Goal: Information Seeking & Learning: Check status

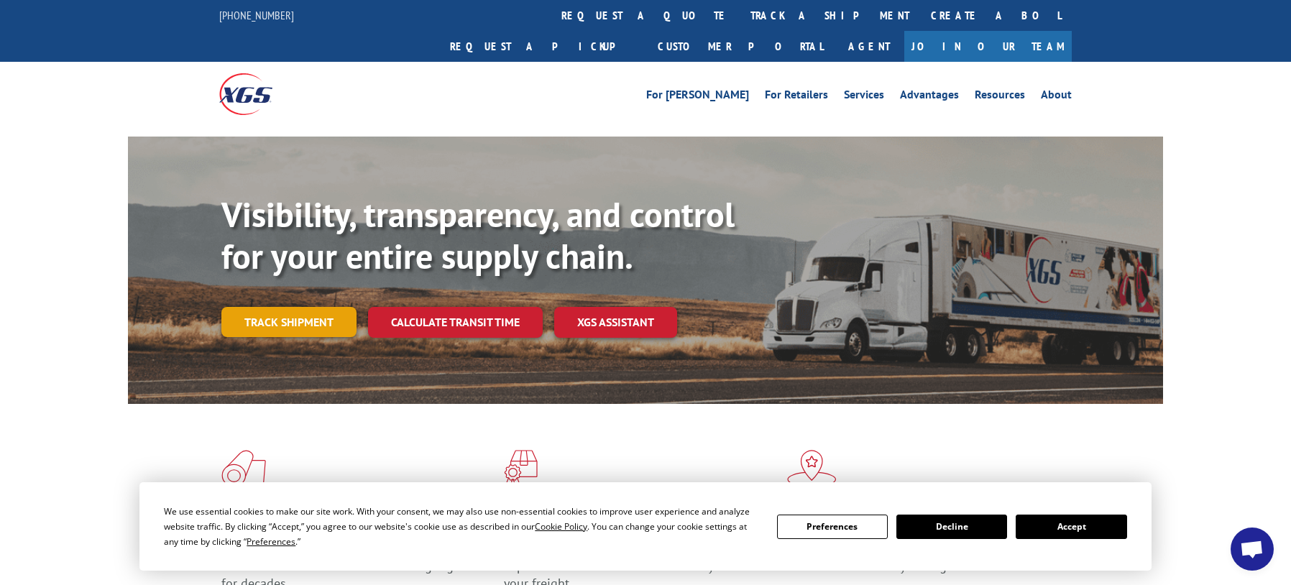
click at [318, 307] on link "Track shipment" at bounding box center [288, 322] width 135 height 30
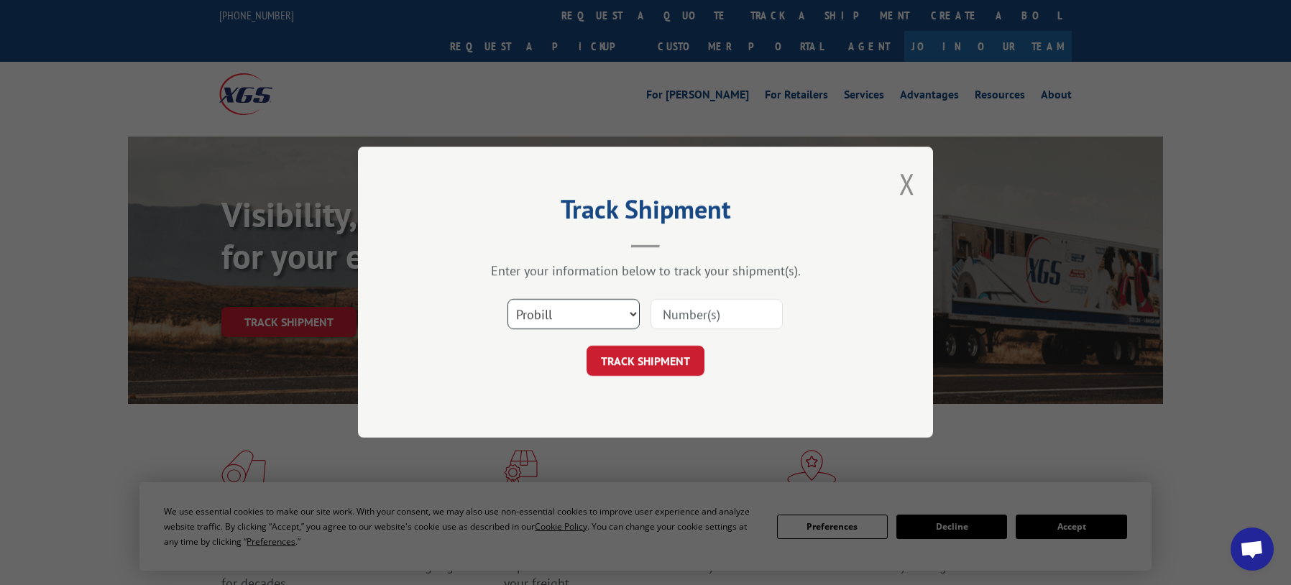
click at [525, 310] on select "Select category... Probill BOL PO" at bounding box center [574, 315] width 132 height 30
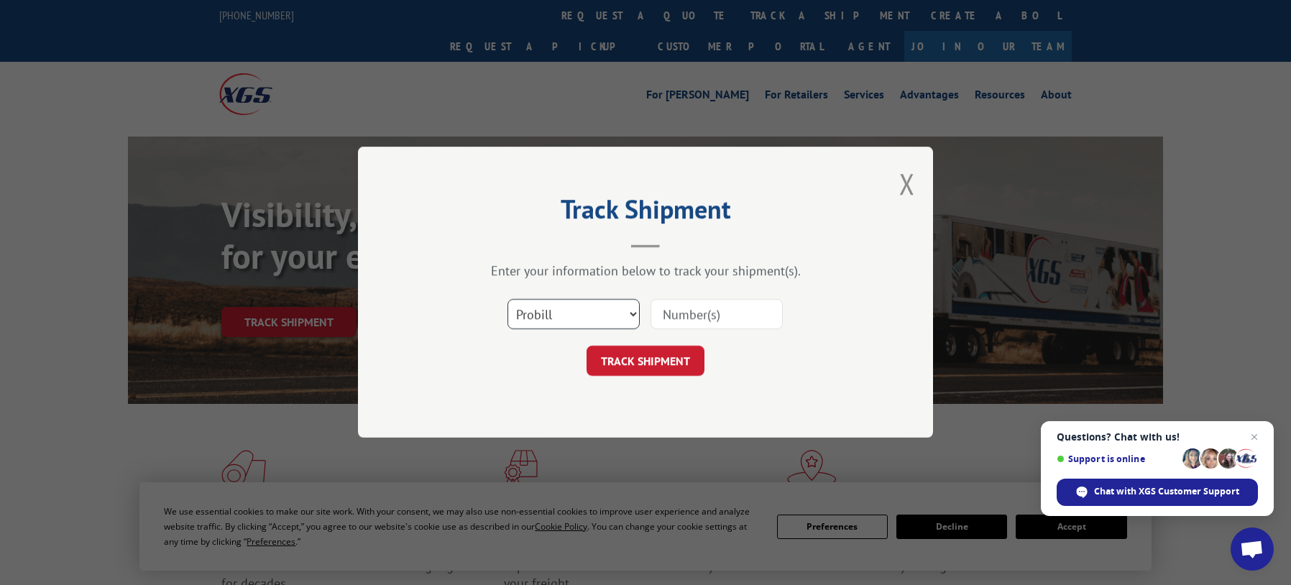
select select "bol"
click at [508, 300] on select "Select category... Probill BOL PO" at bounding box center [574, 315] width 132 height 30
click at [707, 318] on input at bounding box center [717, 315] width 132 height 30
paste input "7038060"
type input "7038060"
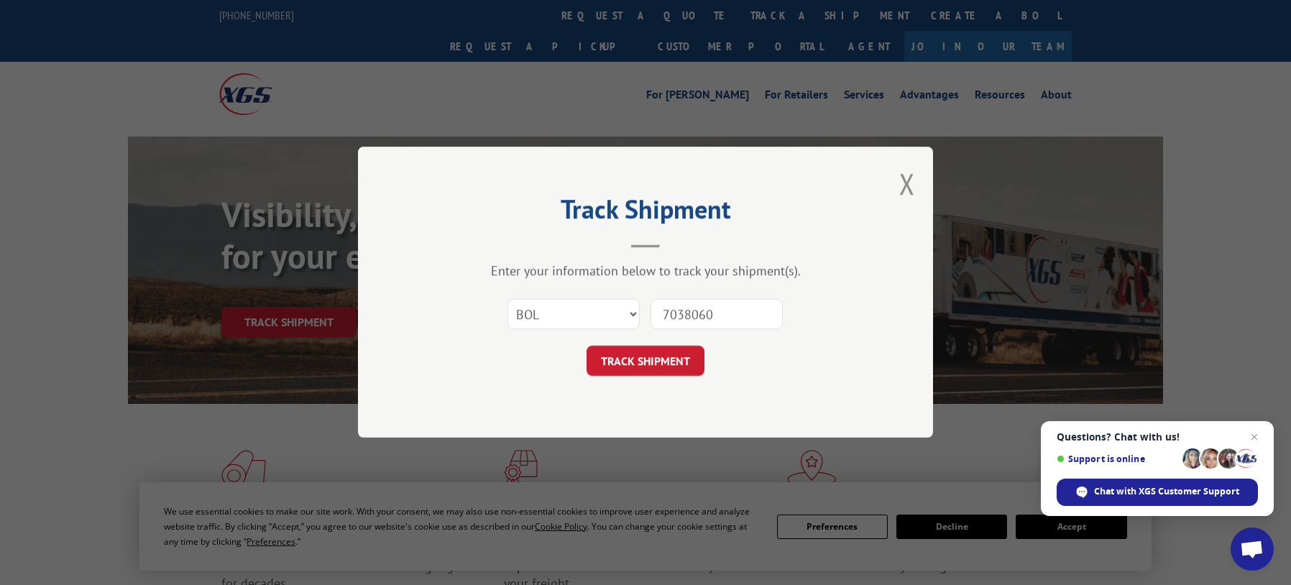
click at [638, 357] on button "TRACK SHIPMENT" at bounding box center [646, 361] width 118 height 30
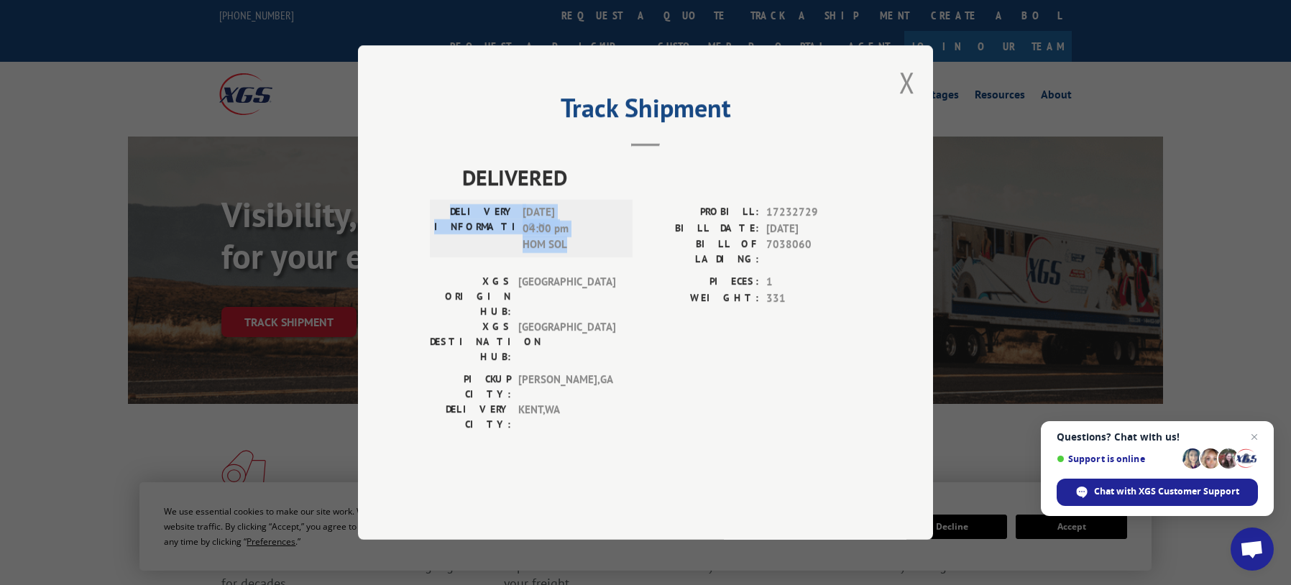
drag, startPoint x: 572, startPoint y: 288, endPoint x: 453, endPoint y: 244, distance: 127.1
click at [453, 244] on div "DELIVERY INFORMATION: [DATE] 04:00 pm HOM SOL" at bounding box center [531, 229] width 203 height 58
click at [582, 253] on span "[DATE] 04:00 pm HOM SOL" at bounding box center [571, 228] width 97 height 49
drag, startPoint x: 577, startPoint y: 283, endPoint x: 459, endPoint y: 208, distance: 140.6
click at [459, 208] on div "DELIVERED DELIVERY INFORMATION: [DATE] 04:00 pm HOM SOL PROBILL: 17232729 BILL …" at bounding box center [645, 300] width 431 height 278
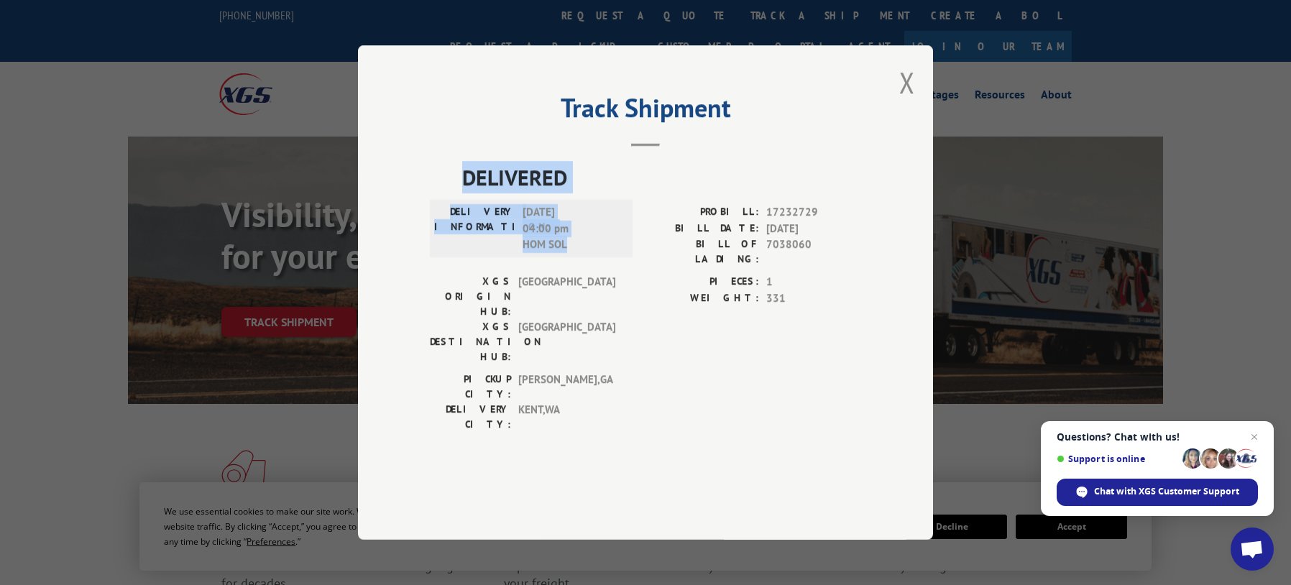
copy div "DELIVERED DELIVERY INFORMATION: [DATE] 04:00 pm HOM SOL"
click at [904, 101] on button "Close modal" at bounding box center [907, 82] width 16 height 38
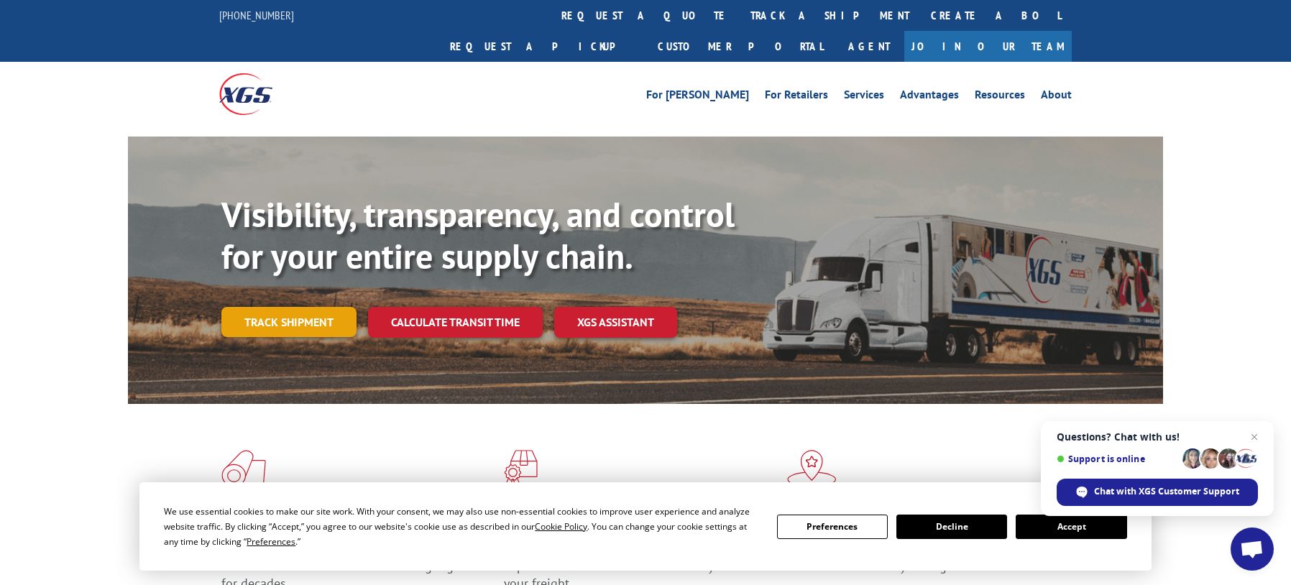
click at [270, 307] on link "Track shipment" at bounding box center [288, 322] width 135 height 30
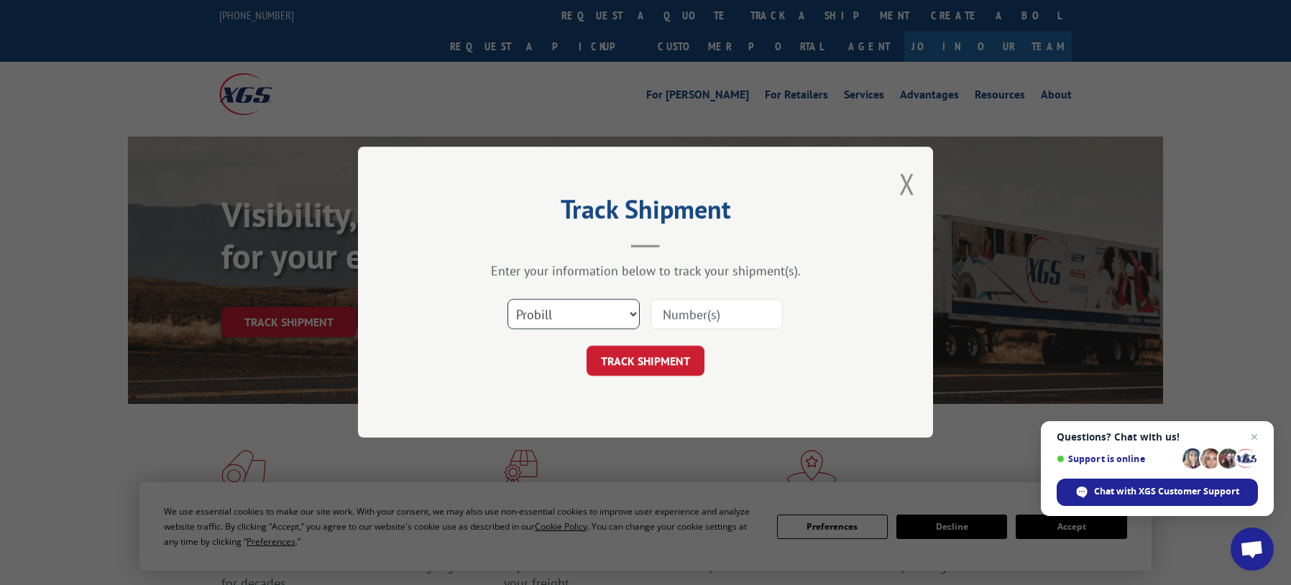
click at [525, 314] on select "Select category... Probill BOL PO" at bounding box center [574, 315] width 132 height 30
select select "bol"
click at [508, 300] on select "Select category... Probill BOL PO" at bounding box center [574, 315] width 132 height 30
click at [669, 315] on input at bounding box center [717, 315] width 132 height 30
paste input "5522259"
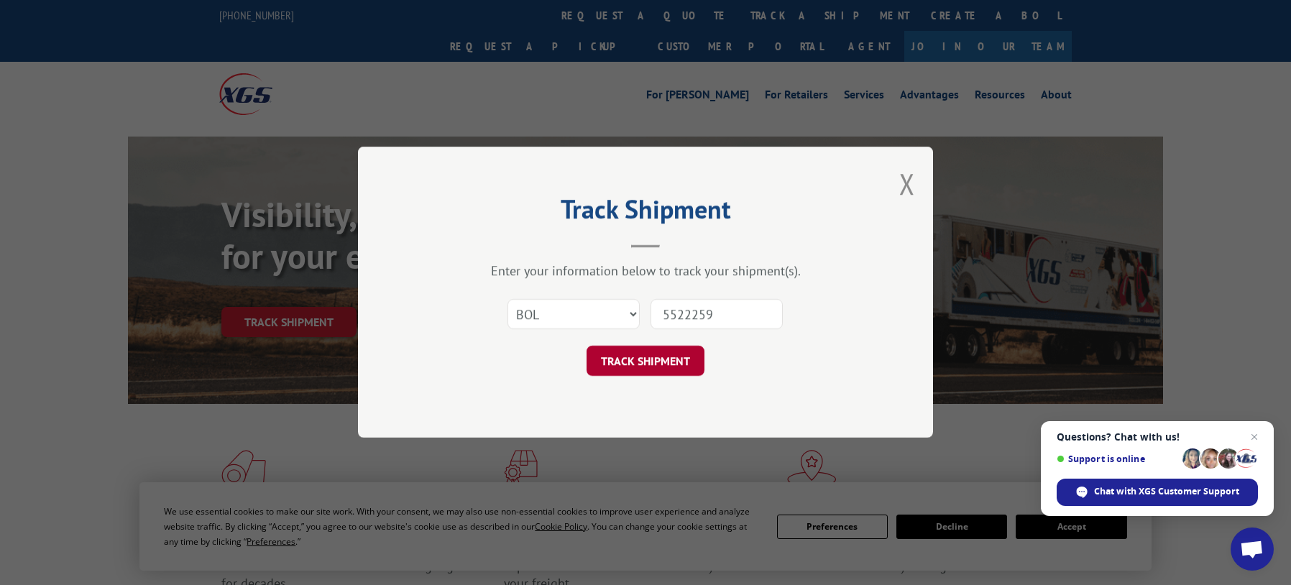
type input "5522259"
click at [641, 370] on button "TRACK SHIPMENT" at bounding box center [646, 361] width 118 height 30
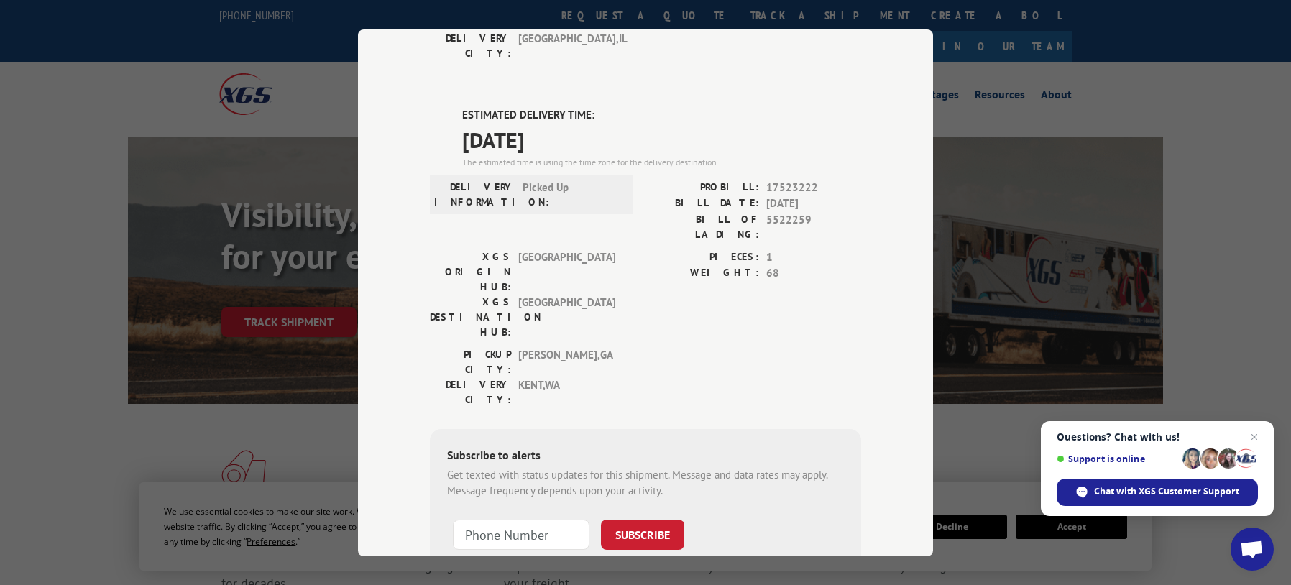
scroll to position [283, 0]
